Goal: Ask a question

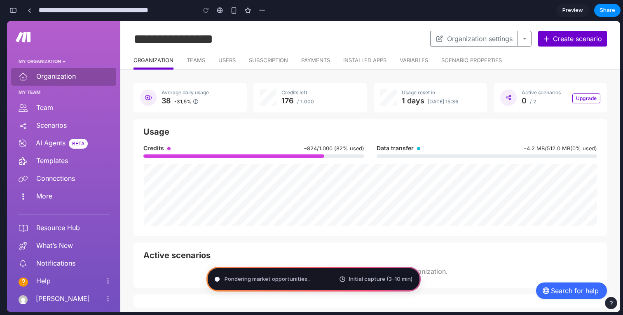
click at [395, 277] on span "Initial capture (3–10 min)" at bounding box center [380, 279] width 63 height 8
click at [572, 10] on span "Preview" at bounding box center [572, 10] width 21 height 8
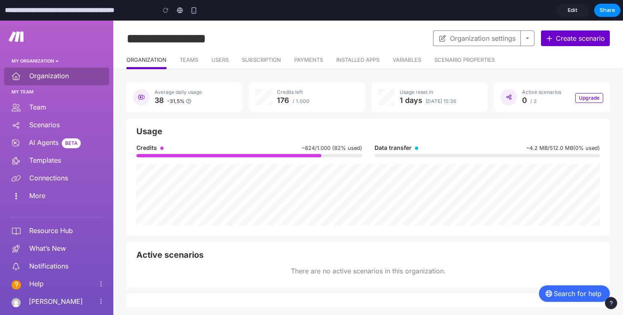
click at [613, 302] on div "button" at bounding box center [611, 303] width 6 height 6
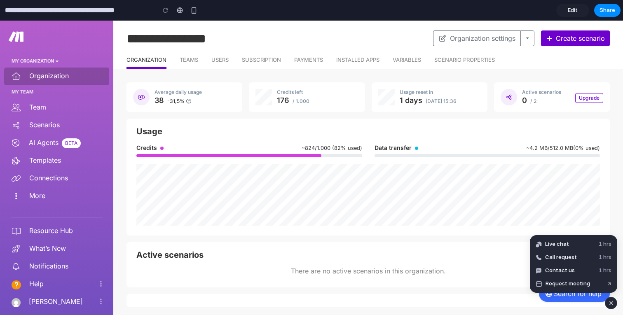
click at [613, 302] on div "button" at bounding box center [611, 303] width 7 height 10
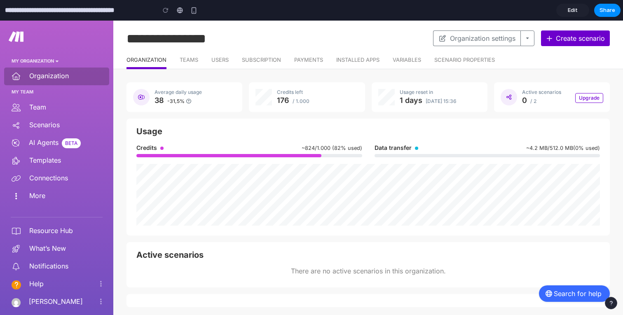
click at [576, 296] on span "Search for help" at bounding box center [578, 294] width 48 height 8
click at [564, 293] on span "Search for help" at bounding box center [578, 294] width 48 height 8
click at [615, 305] on button "button" at bounding box center [611, 303] width 12 height 12
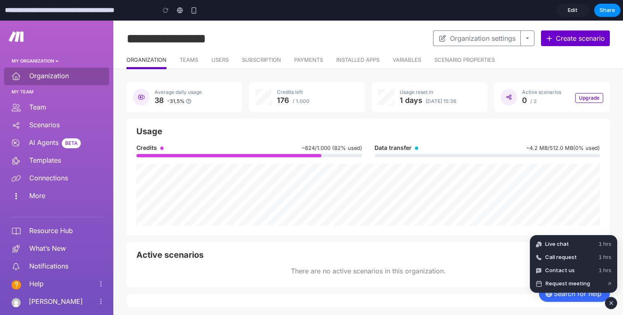
click at [615, 305] on button "button" at bounding box center [611, 303] width 12 height 12
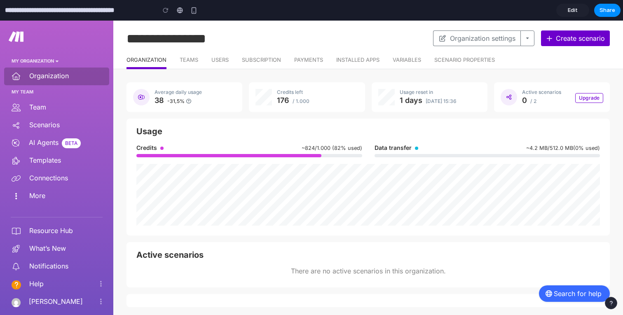
click at [612, 307] on button "button" at bounding box center [611, 303] width 12 height 12
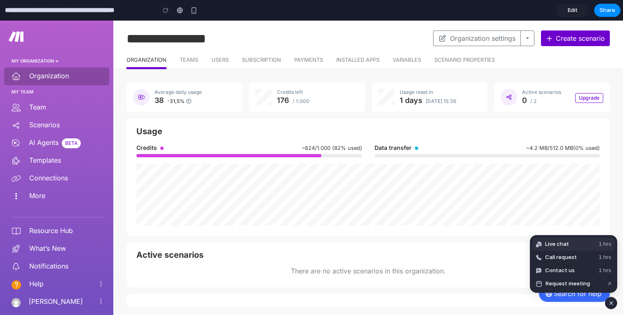
click at [568, 240] on span "Live chat" at bounding box center [557, 244] width 24 height 8
